Goal: Information Seeking & Learning: Learn about a topic

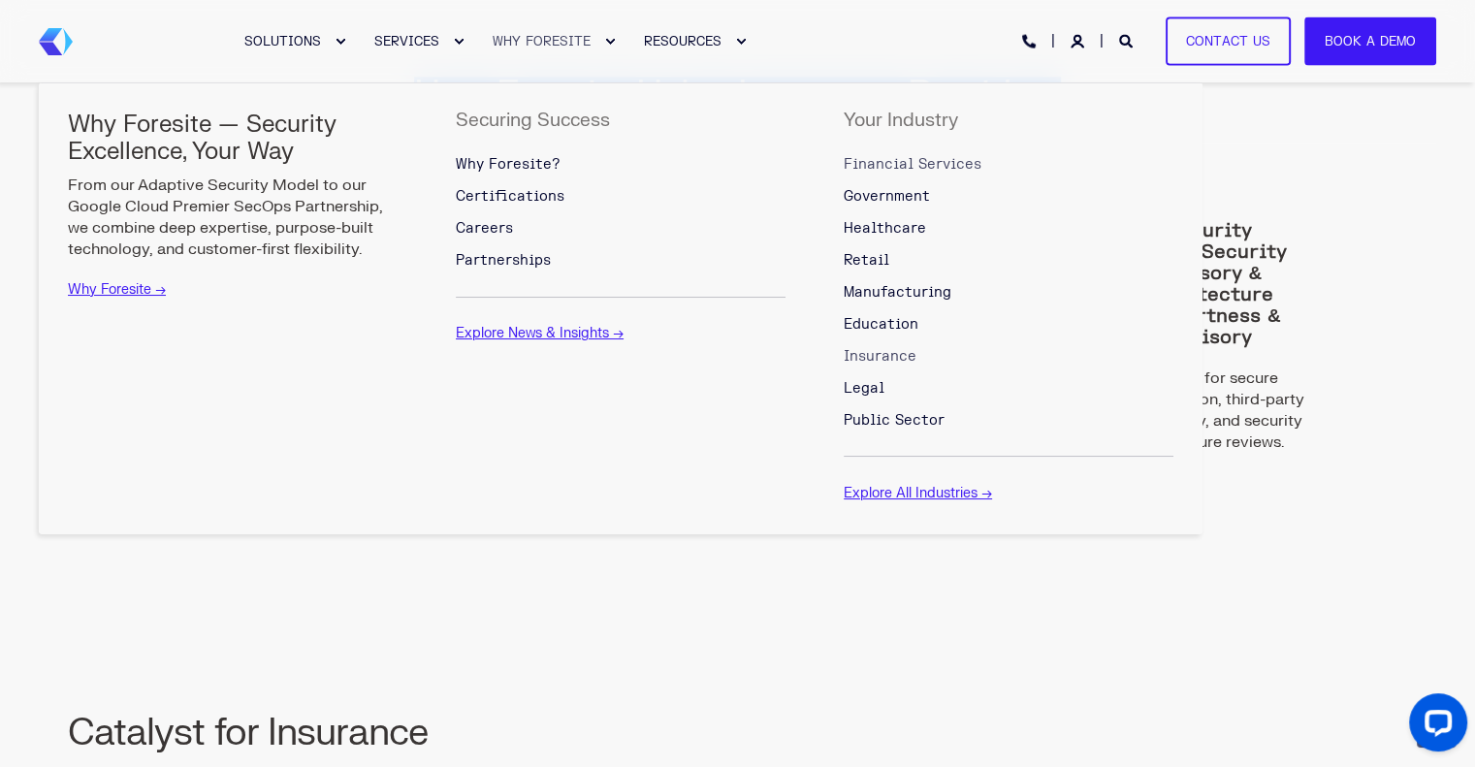
click at [885, 158] on span "Financial Services" at bounding box center [913, 164] width 138 height 16
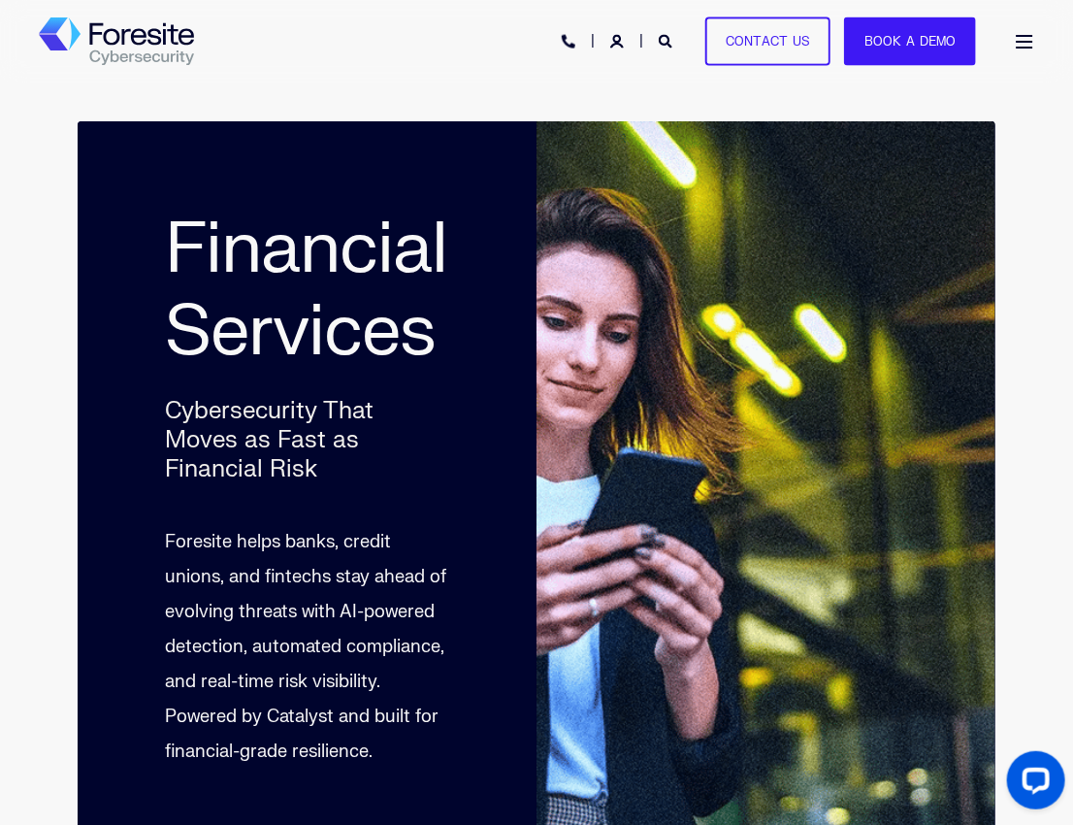
click at [415, 38] on div "SOLUTIONS SERVICES WHY FORESITE RESOURCES PHONE HOTLINE: [PHONE_NUMBER] Contact…" at bounding box center [536, 41] width 995 height 44
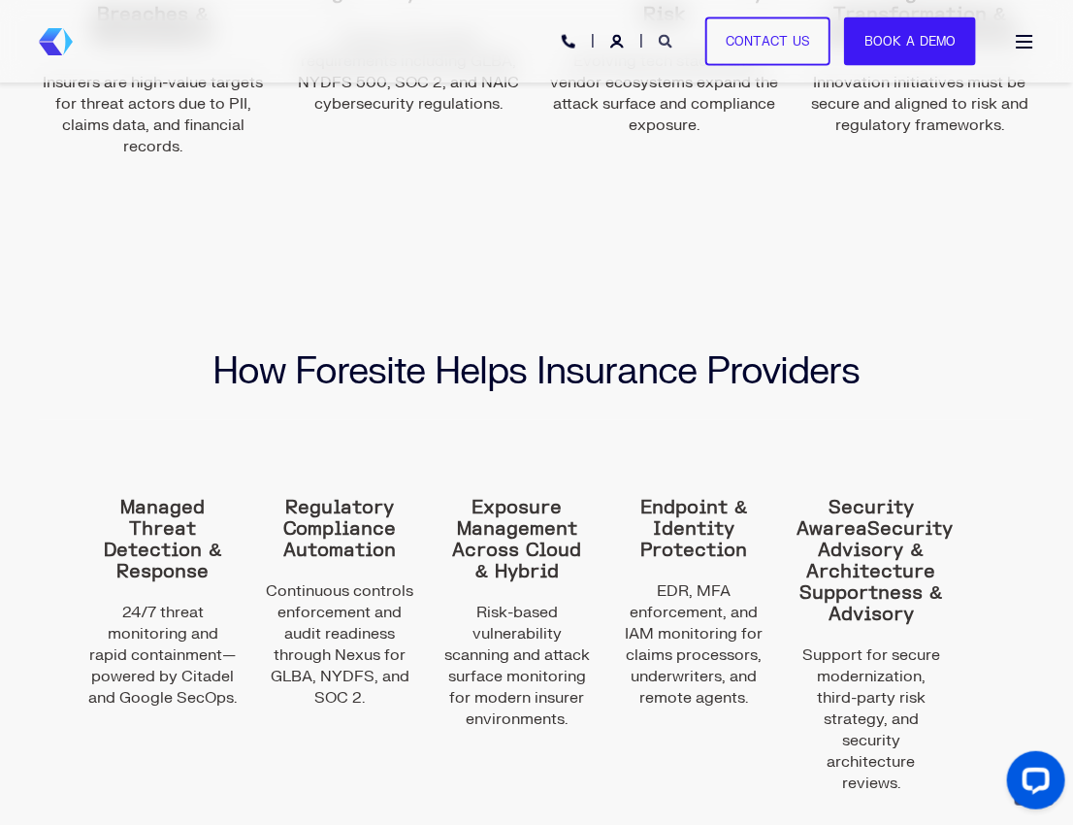
click at [672, 46] on icon "Open Search" at bounding box center [666, 42] width 14 height 14
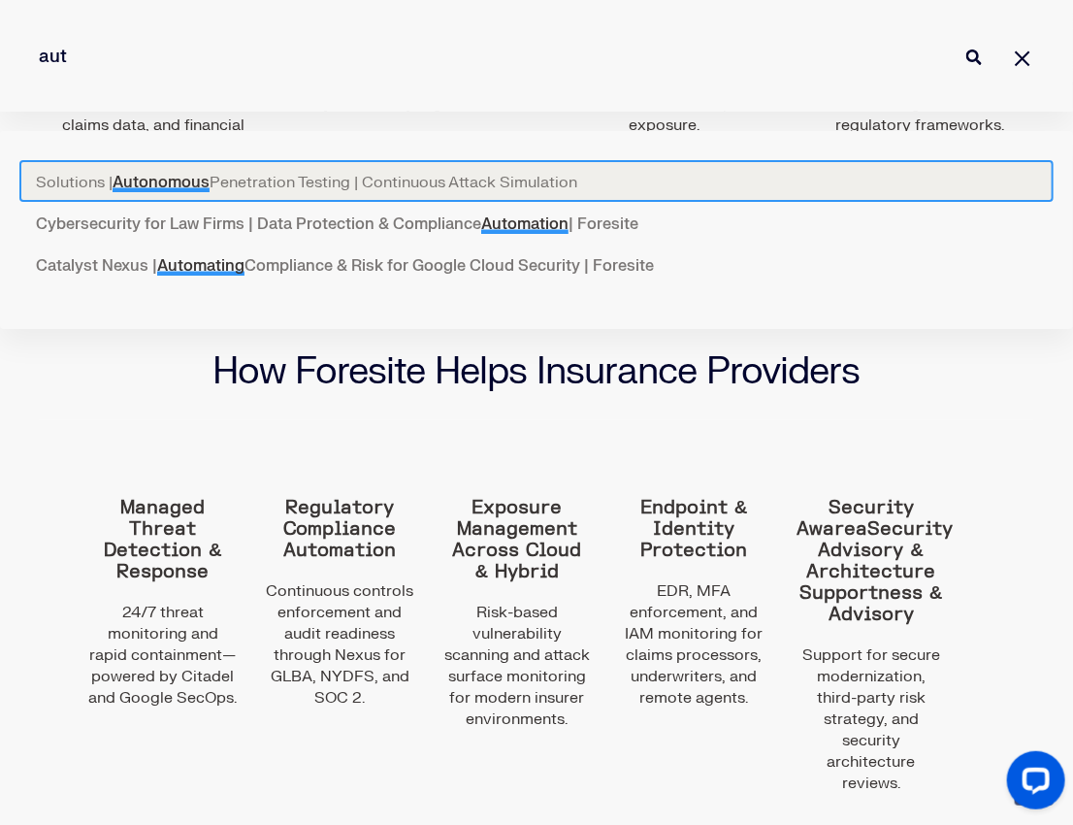
type input "aut"
click at [457, 174] on link "Solutions | Autonomous Penetration Testing | Continuous Attack Simulation" at bounding box center [536, 181] width 1034 height 42
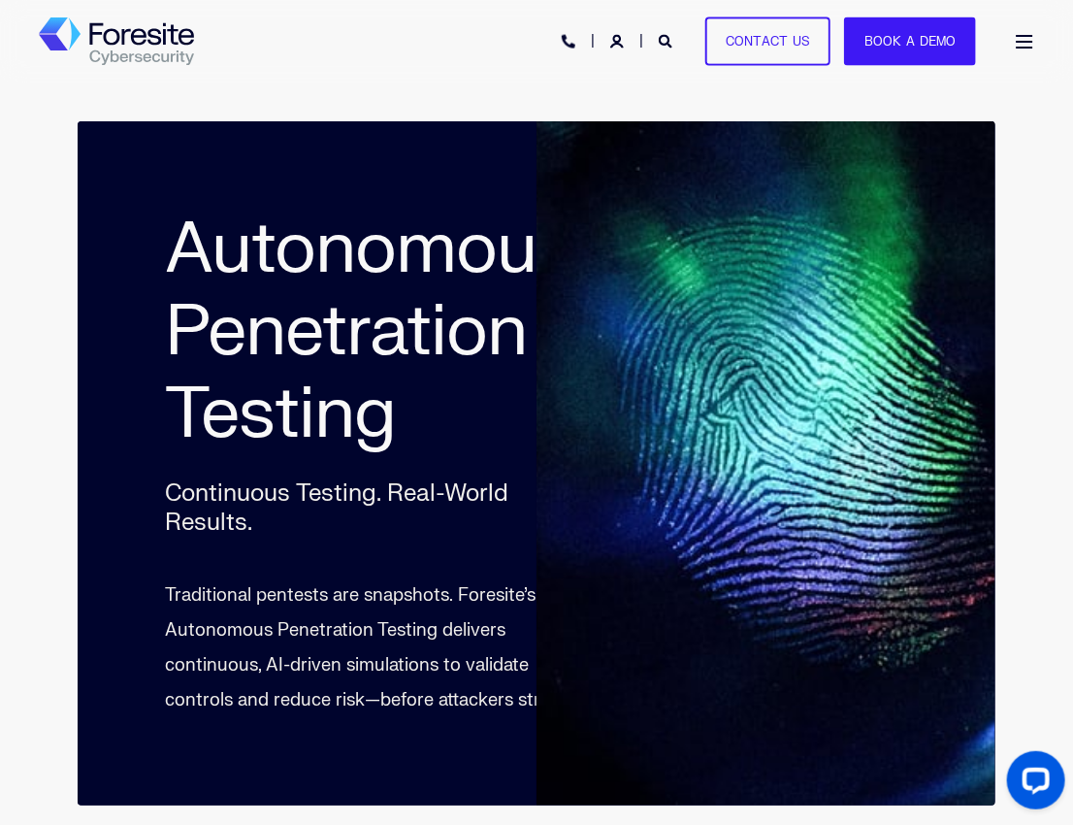
click at [397, 24] on div "SOLUTIONS SERVICES WHY FORESITE RESOURCES PHONE HOTLINE: [PHONE_NUMBER] Contact…" at bounding box center [536, 41] width 995 height 44
